Goal: Task Accomplishment & Management: Use online tool/utility

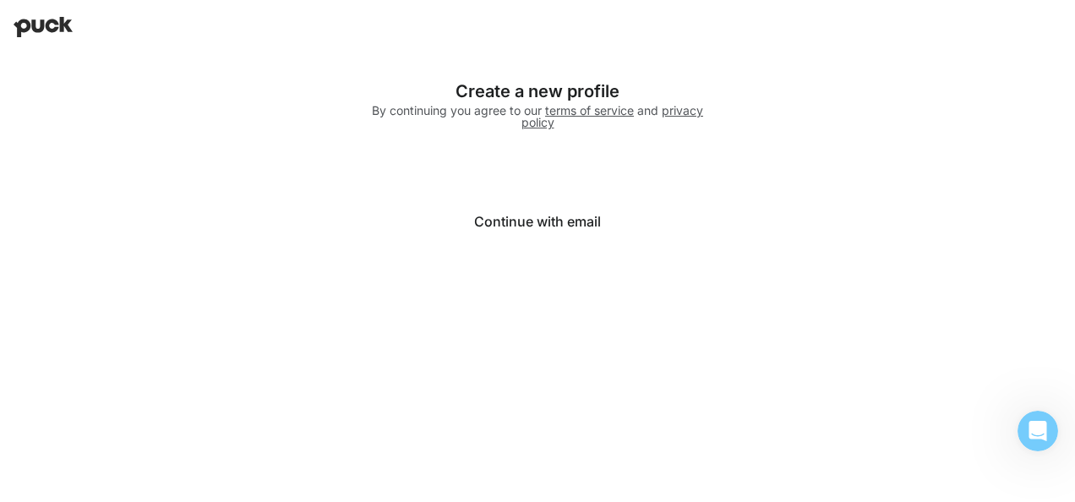
click at [1039, 269] on html "Logging in with Google Create a new profile By continuing you agree to our term…" at bounding box center [537, 134] width 1075 height 269
click at [499, 230] on button "Continue with email" at bounding box center [537, 221] width 338 height 41
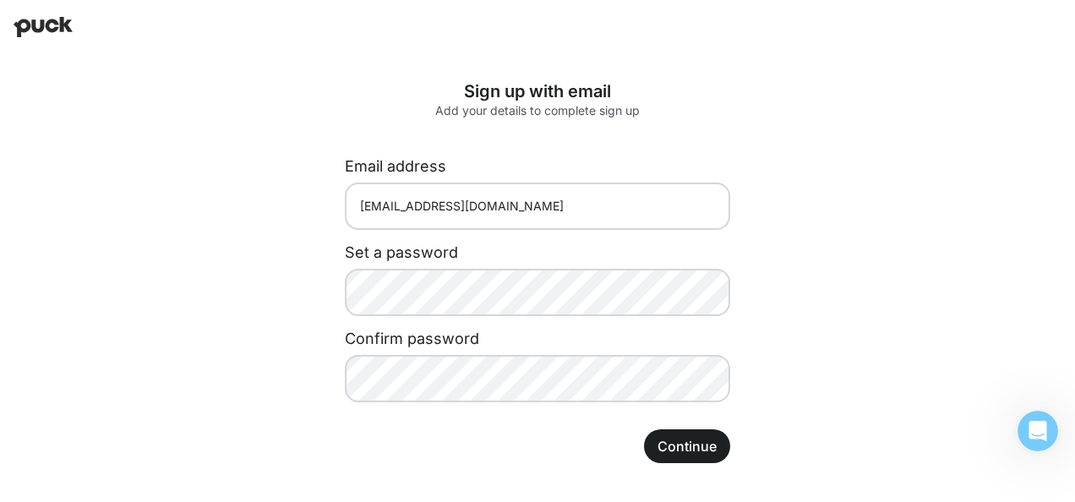
click at [826, 463] on div "Sign up with email Add your details to complete sign up Email address [EMAIL_AD…" at bounding box center [537, 272] width 1075 height 436
click at [691, 452] on button "Continue" at bounding box center [687, 446] width 86 height 34
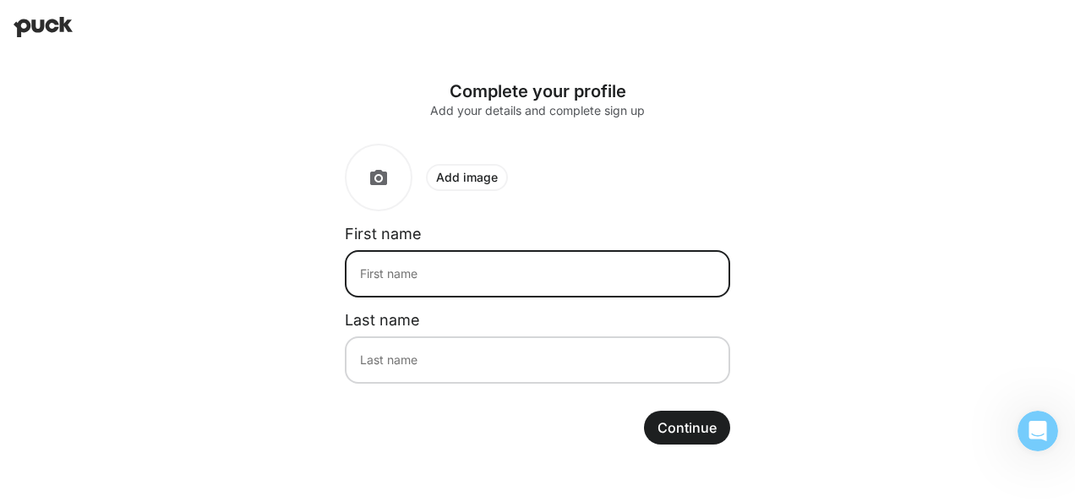
click at [416, 272] on input at bounding box center [537, 273] width 385 height 47
type input "Jen"
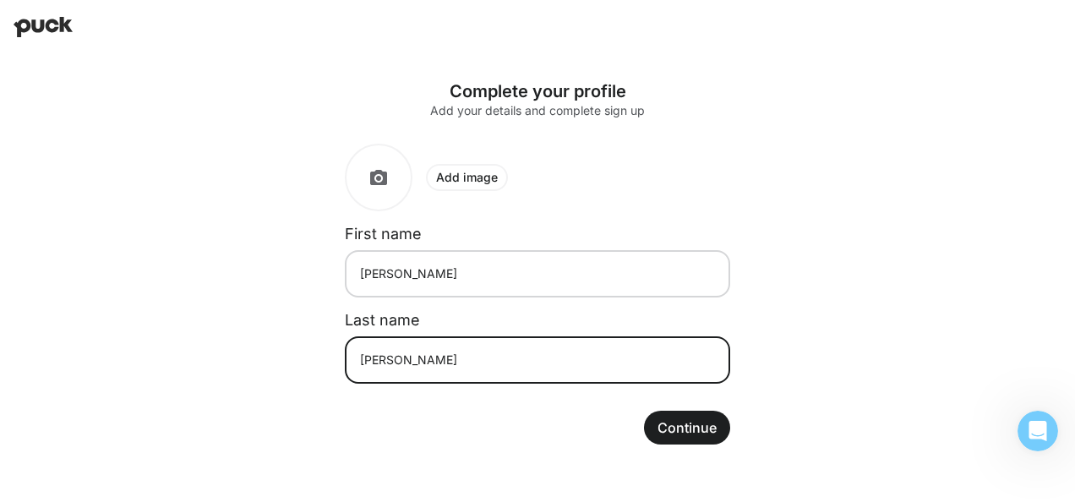
type input "Sullivan"
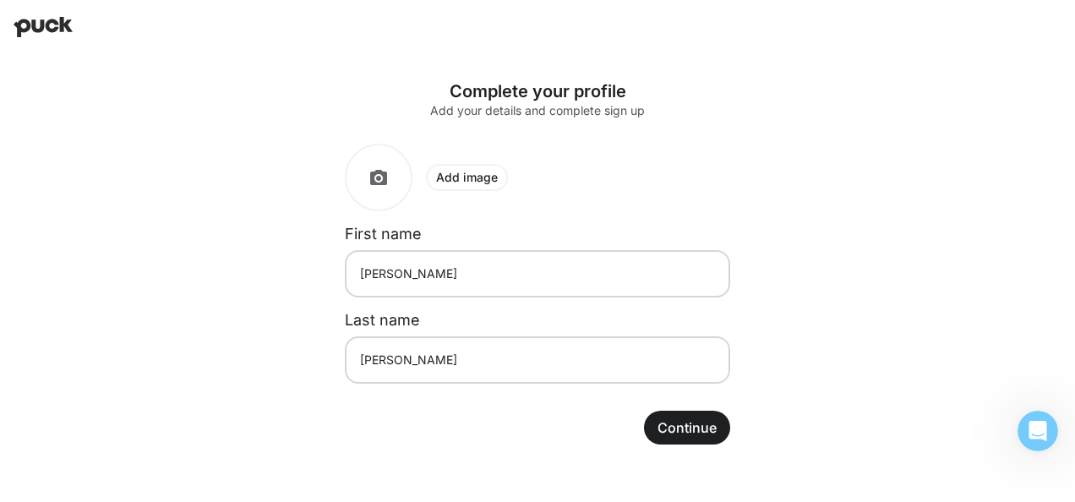
click at [688, 433] on button "Continue" at bounding box center [687, 428] width 86 height 34
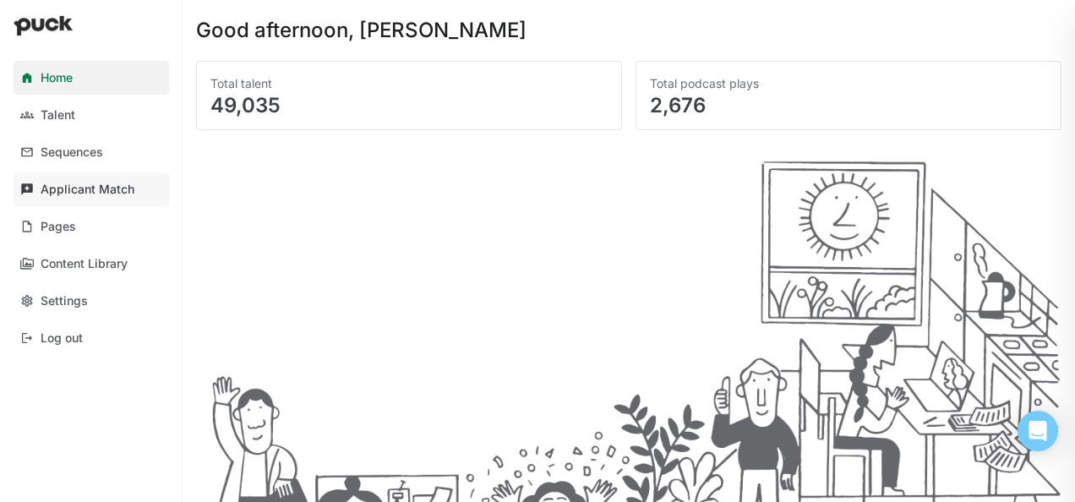
click at [98, 187] on div "Applicant Match" at bounding box center [88, 190] width 94 height 14
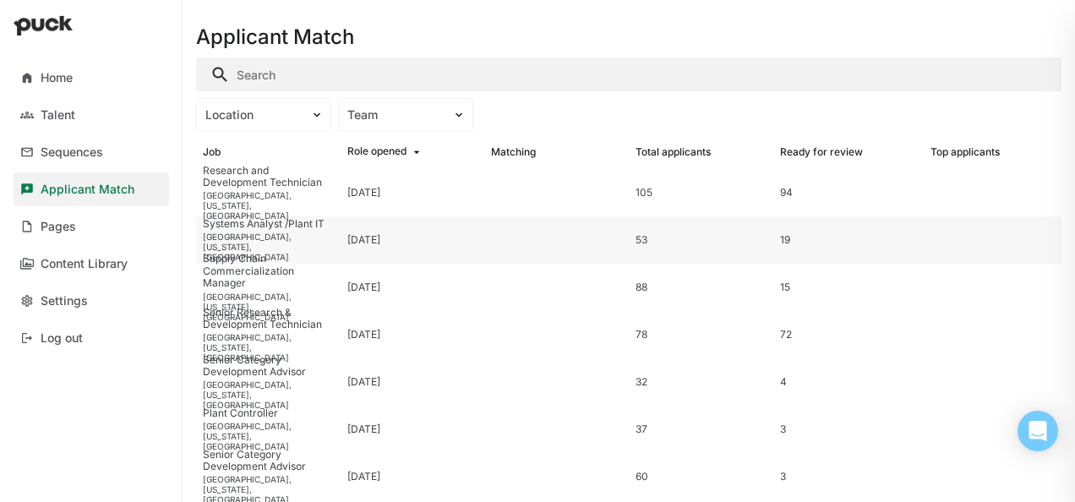
click at [237, 240] on div "[GEOGRAPHIC_DATA], [US_STATE], [GEOGRAPHIC_DATA]" at bounding box center [268, 247] width 131 height 30
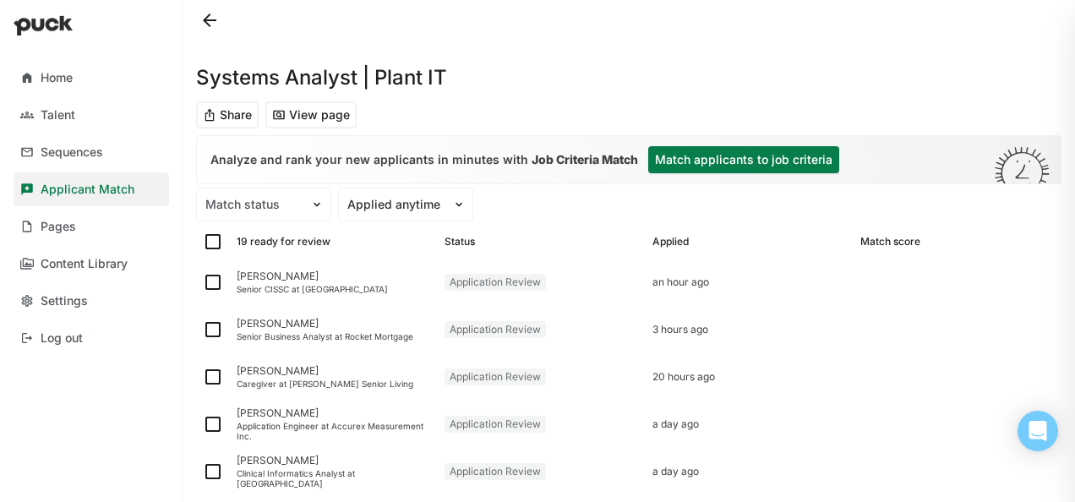
click at [791, 160] on button "Match applicants to job criteria" at bounding box center [743, 159] width 191 height 27
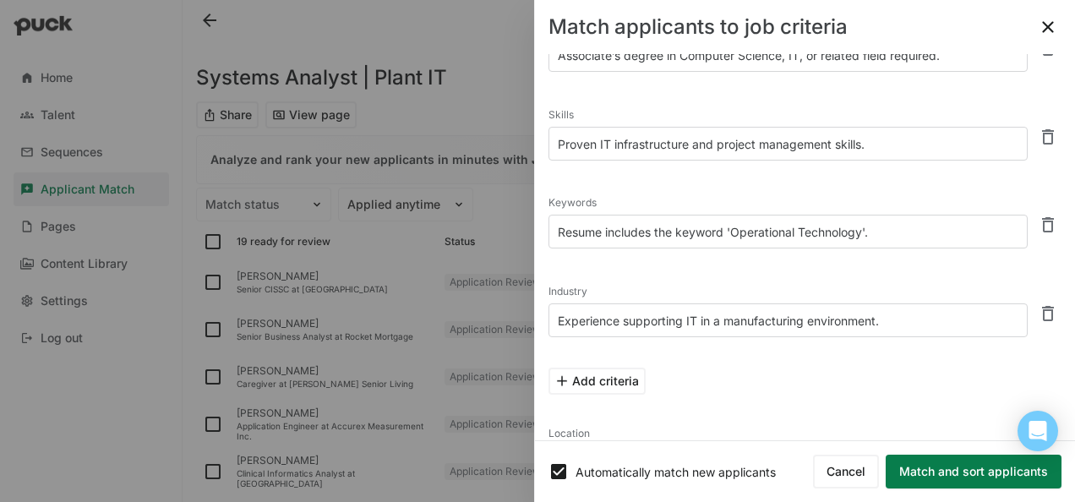
scroll to position [271, 0]
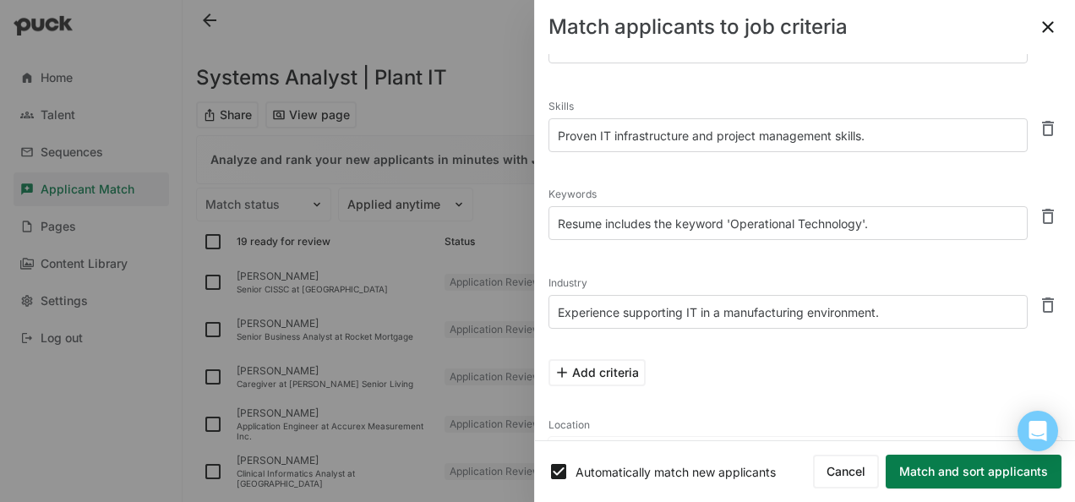
click at [984, 472] on button "Match and sort applicants" at bounding box center [974, 472] width 176 height 34
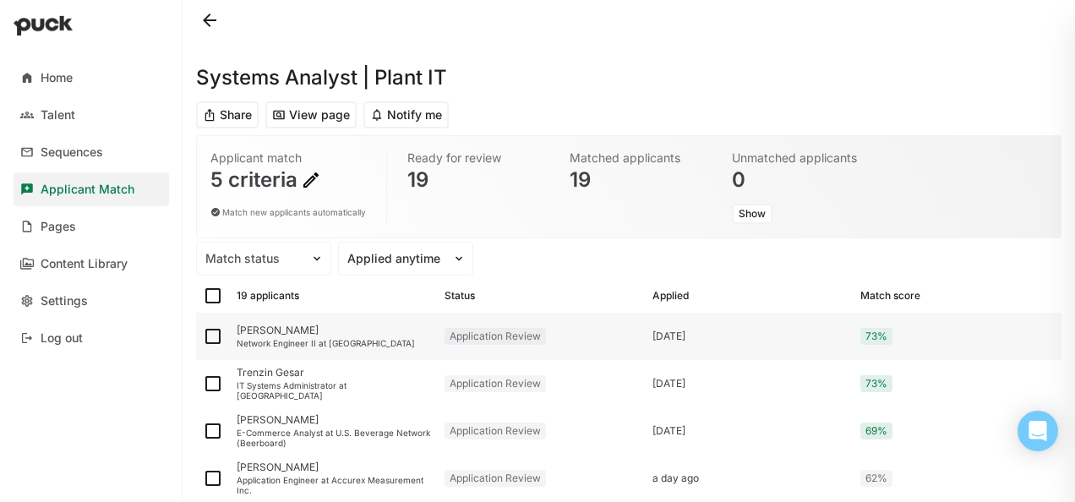
click at [210, 336] on img at bounding box center [213, 336] width 20 height 20
click at [203, 336] on input "checkbox" at bounding box center [202, 336] width 1 height 1
checkbox input "true"
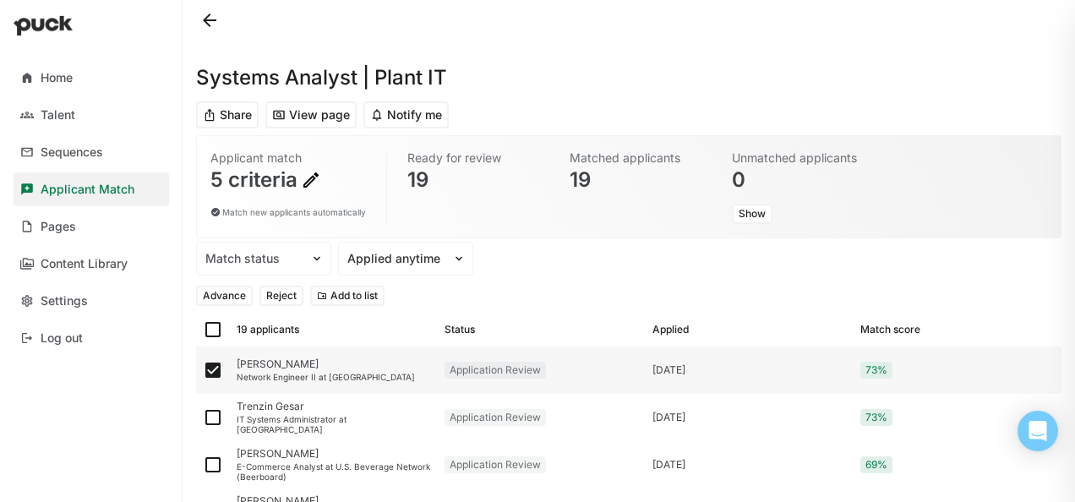
click at [284, 368] on div "[PERSON_NAME]" at bounding box center [334, 364] width 194 height 12
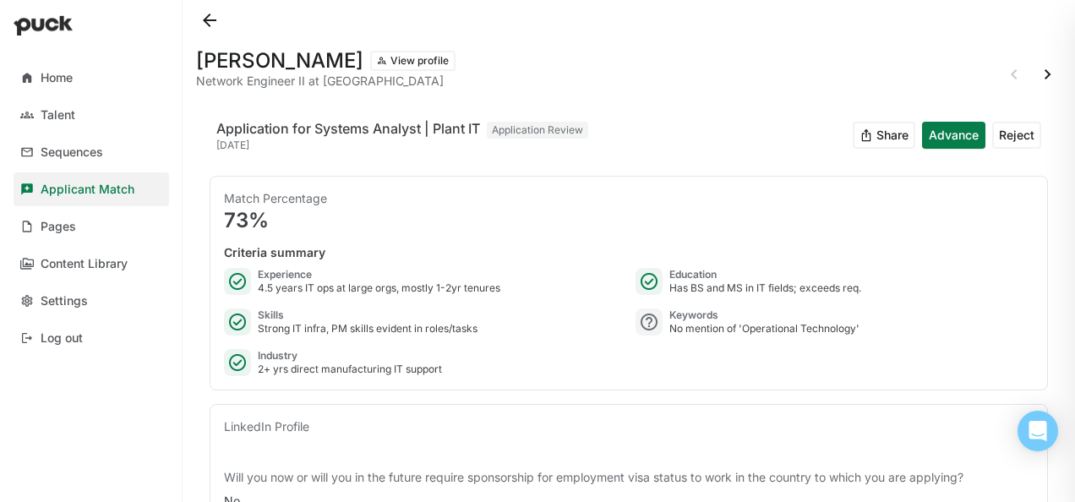
click at [284, 368] on div "2+ yrs direct manufacturing IT support" at bounding box center [350, 370] width 184 height 14
click at [207, 24] on button at bounding box center [209, 20] width 27 height 27
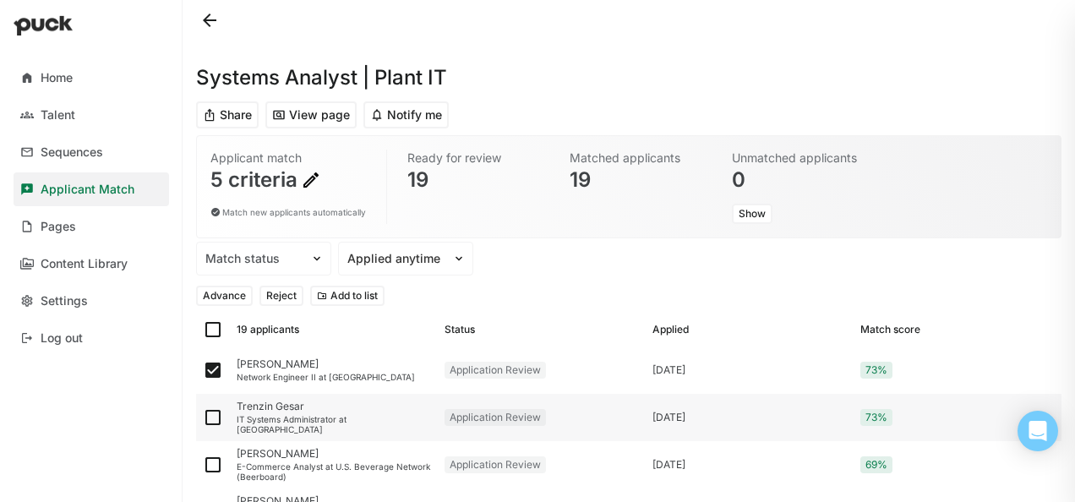
click at [289, 405] on div "Trenzin Gesar" at bounding box center [334, 407] width 194 height 12
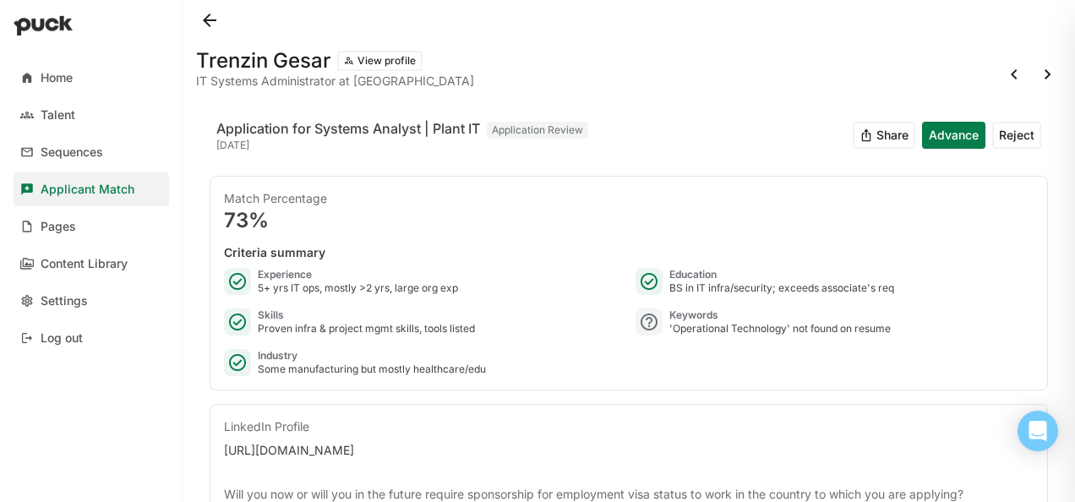
click at [933, 128] on button "Advance" at bounding box center [953, 135] width 63 height 27
click at [210, 15] on button at bounding box center [209, 20] width 27 height 27
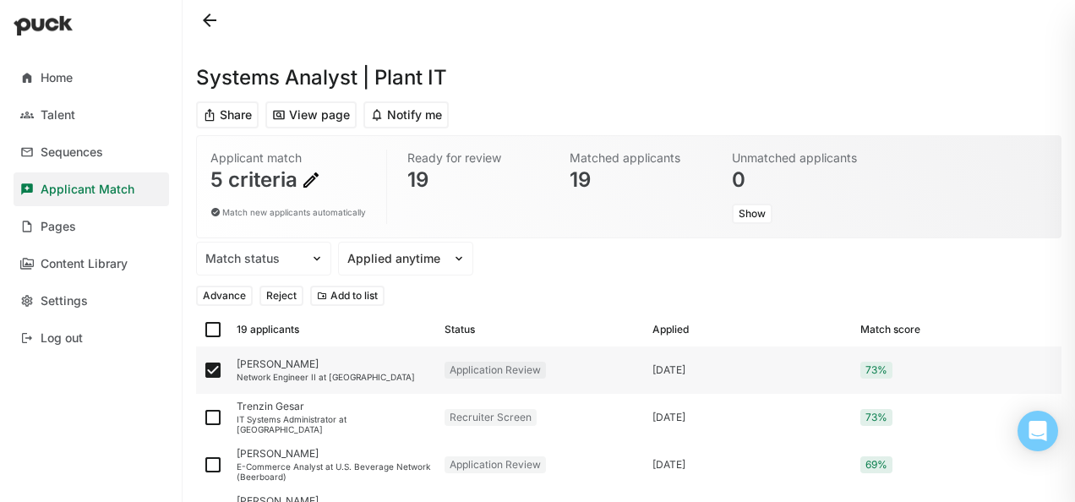
click at [282, 372] on div "Network Engineer II at [GEOGRAPHIC_DATA]" at bounding box center [334, 377] width 194 height 10
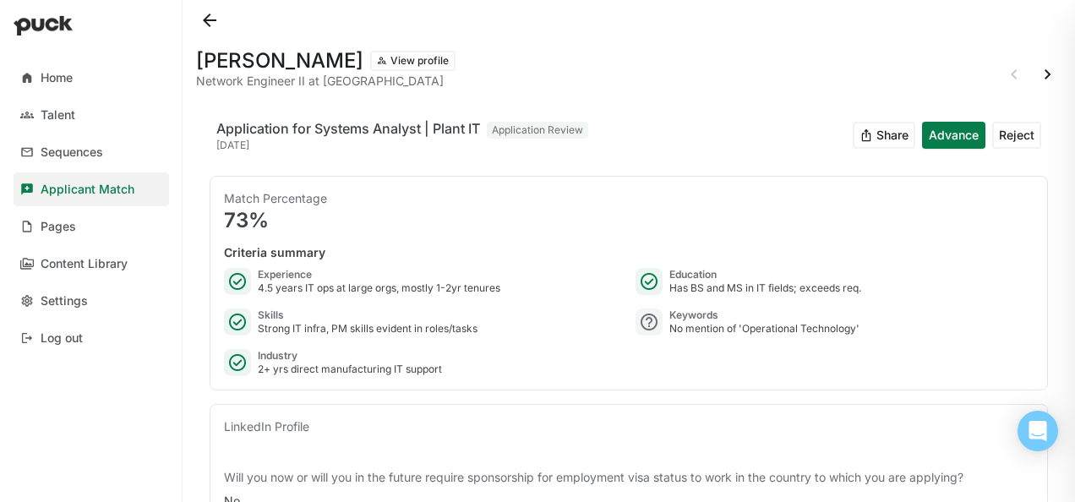
click at [1012, 133] on button "Reject" at bounding box center [1016, 135] width 49 height 27
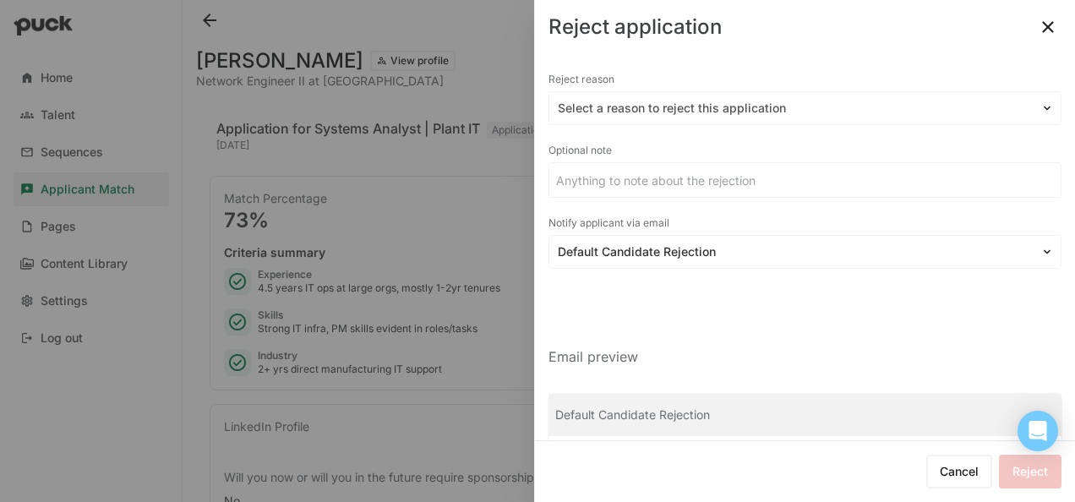
click at [940, 475] on button "Cancel" at bounding box center [959, 472] width 66 height 34
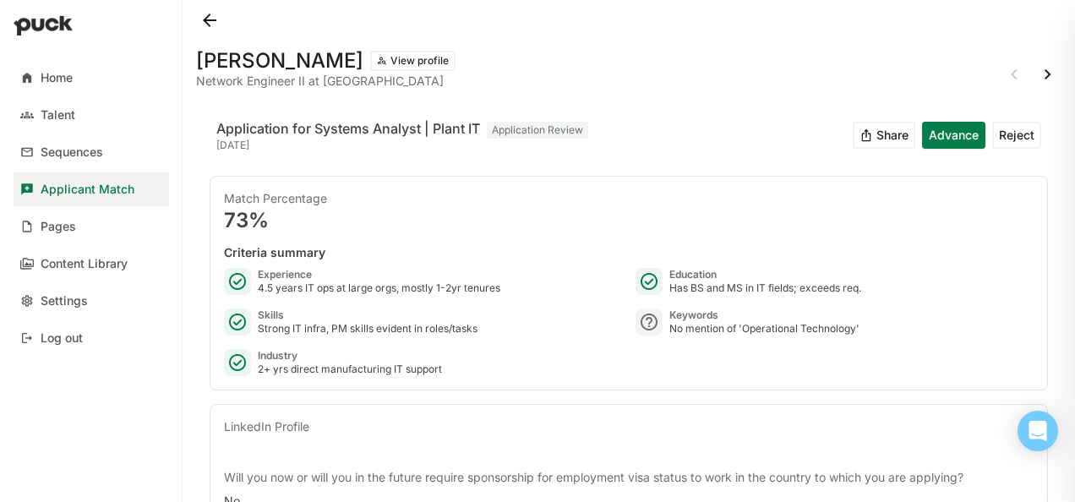
click at [206, 15] on button at bounding box center [209, 20] width 27 height 27
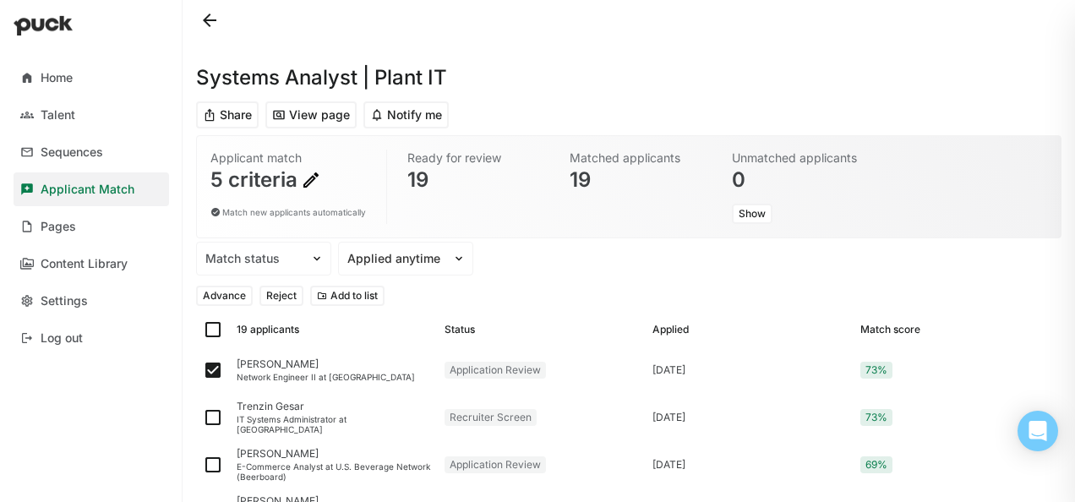
scroll to position [1, 0]
click at [407, 113] on button "Notify me" at bounding box center [405, 114] width 85 height 27
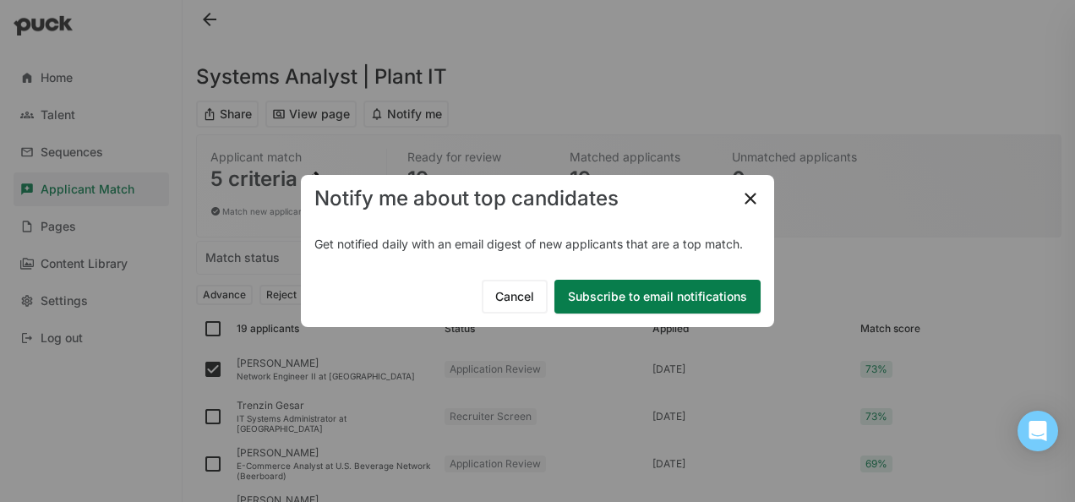
click at [619, 302] on button "Subscribe to email notifications" at bounding box center [657, 297] width 206 height 34
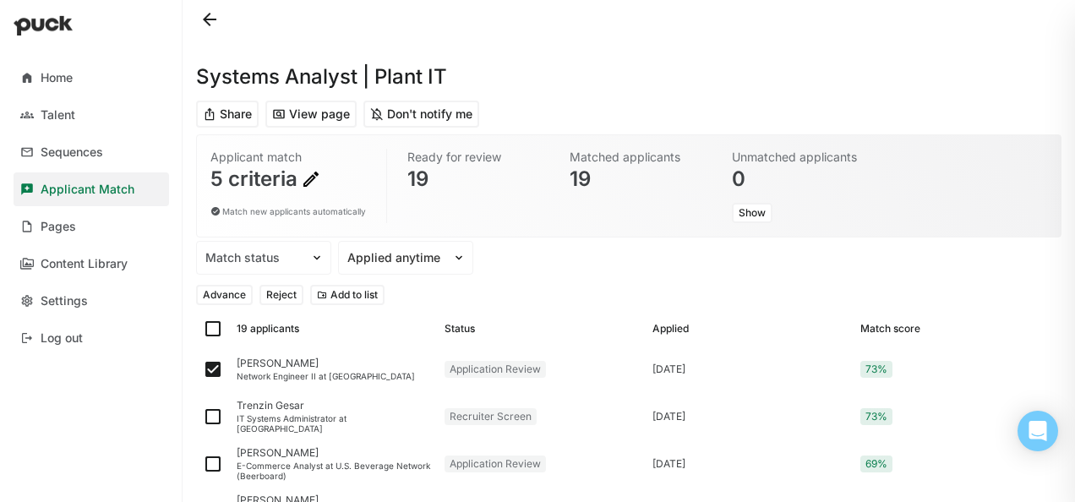
click at [311, 170] on img at bounding box center [311, 179] width 20 height 20
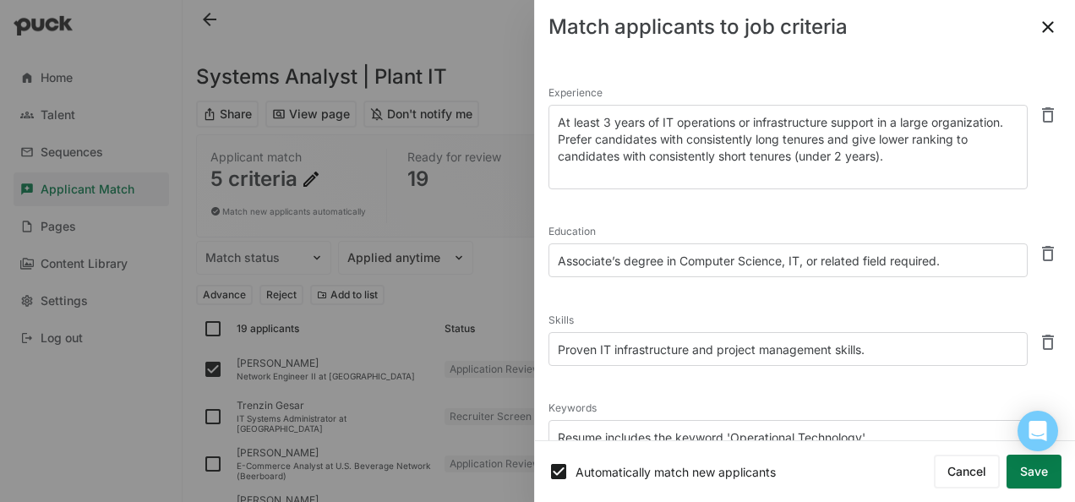
click at [596, 120] on textarea "At least 3 years of IT operations or infrastructure support in a large organiza…" at bounding box center [787, 147] width 479 height 85
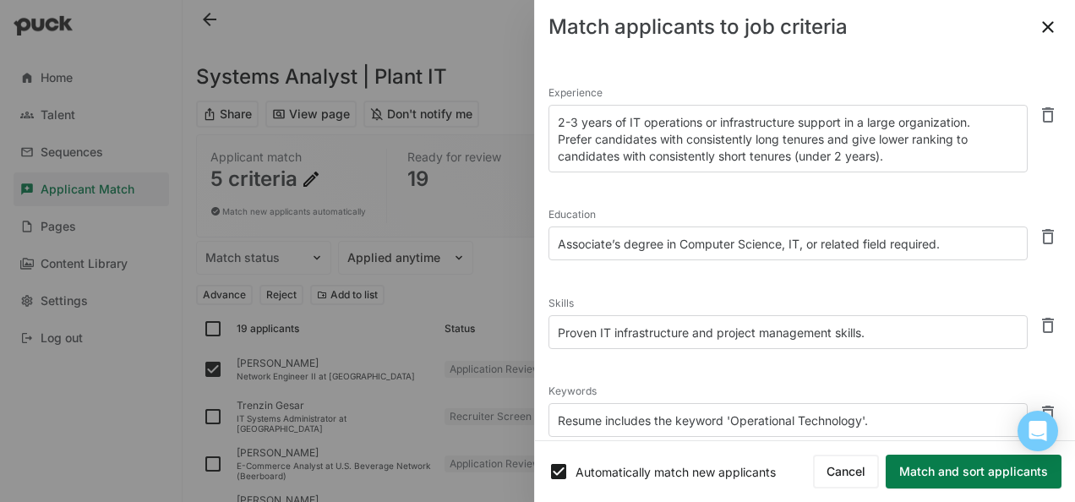
click at [636, 150] on textarea "2-3 years of IT operations or infrastructure support in a large organization. P…" at bounding box center [787, 139] width 479 height 68
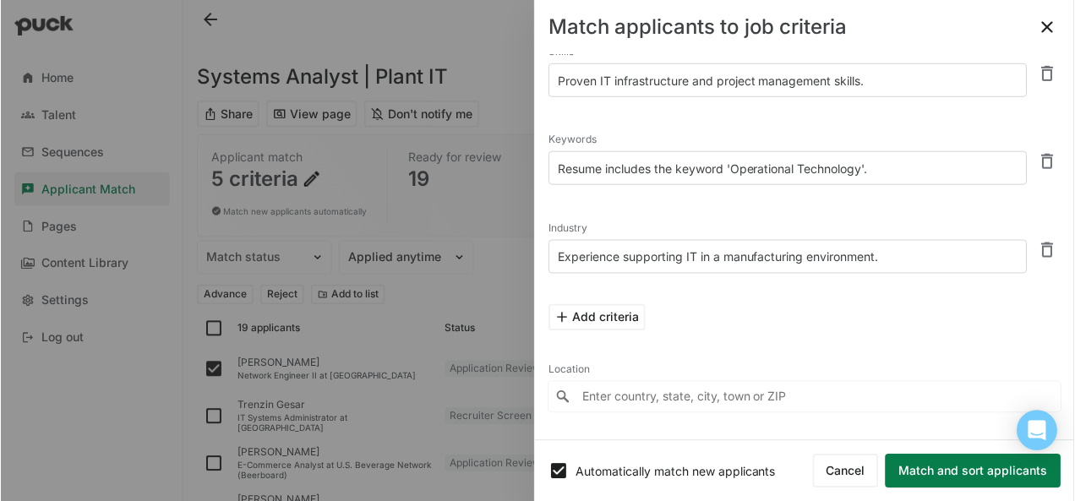
scroll to position [259, 0]
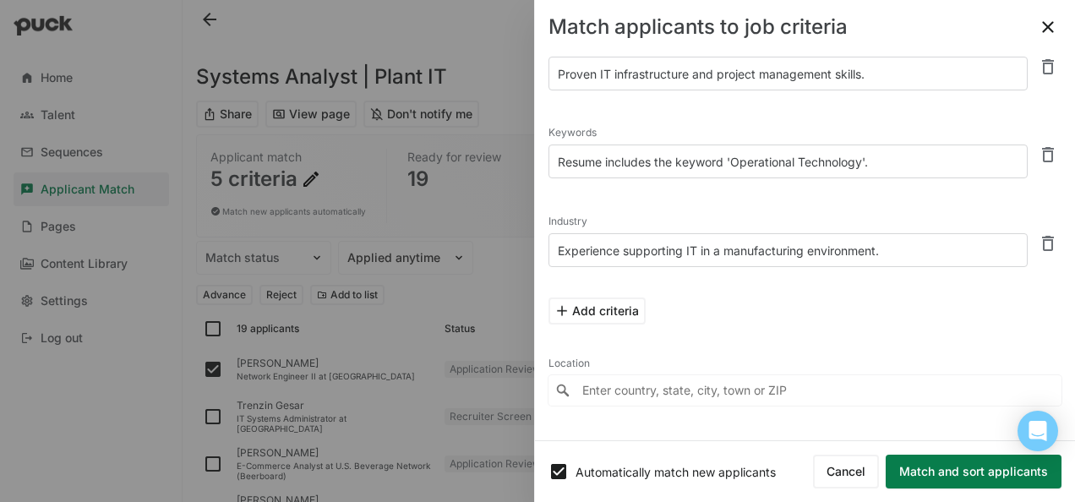
type textarea "2-3 years of IT operations or infrastructure support in a large organization. P…"
click at [928, 470] on button "Match and sort applicants" at bounding box center [974, 472] width 176 height 34
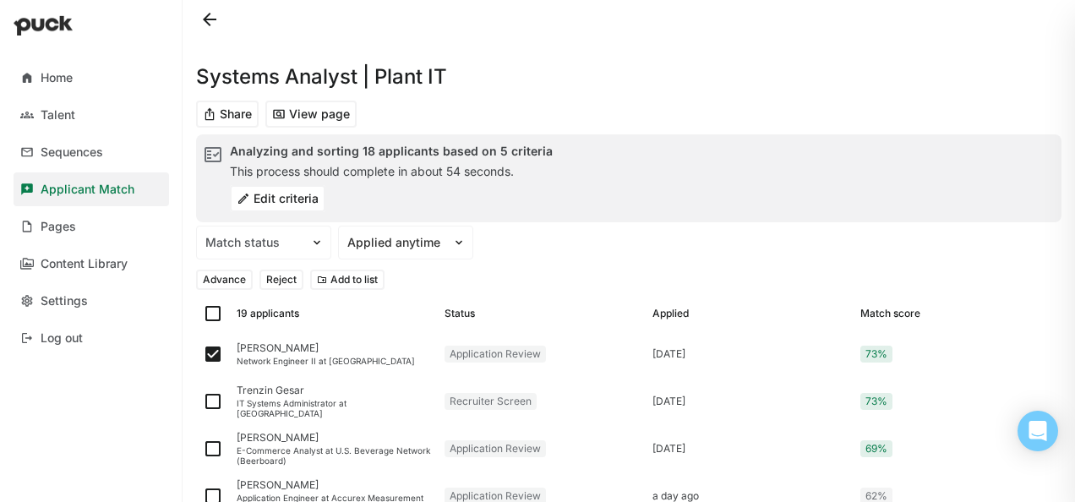
checkbox input "false"
checkbox input "true"
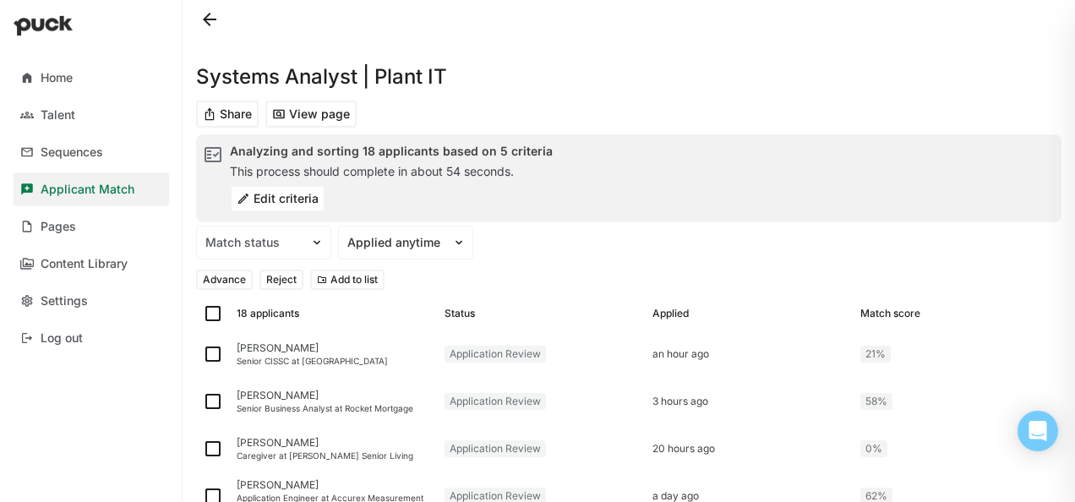
checkbox input "true"
checkbox input "false"
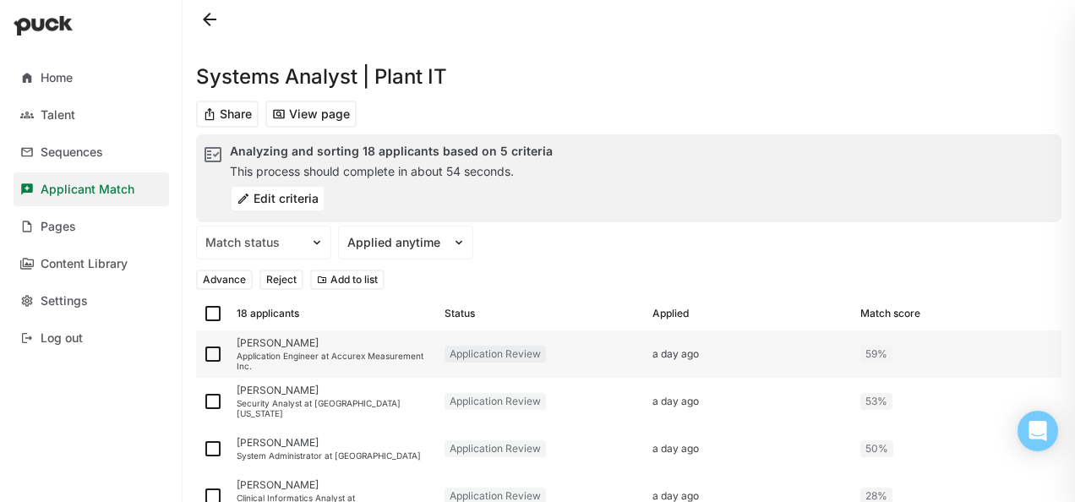
checkbox input "true"
checkbox input "false"
